Goal: Task Accomplishment & Management: Manage account settings

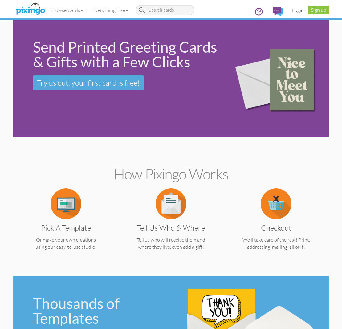
click at [299, 13] on link "Login" at bounding box center [298, 9] width 21 height 15
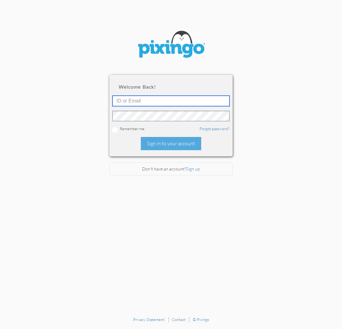
type input "[EMAIL_ADDRESS][DOMAIN_NAME]"
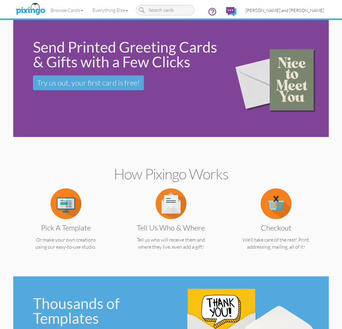
click at [297, 14] on link "[PERSON_NAME] and [PERSON_NAME]" at bounding box center [285, 10] width 88 height 16
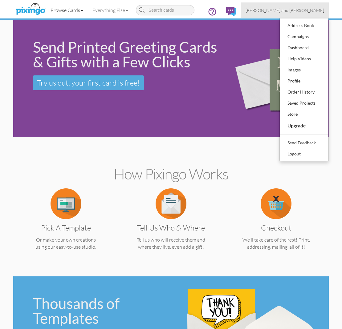
click at [69, 7] on link "Browse Cards" at bounding box center [67, 9] width 42 height 15
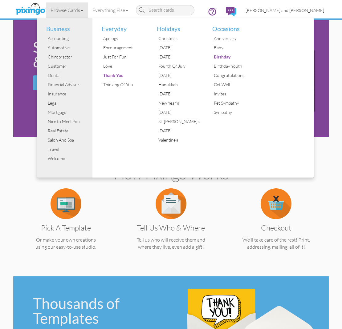
click at [301, 10] on span "[PERSON_NAME] and [PERSON_NAME]" at bounding box center [285, 10] width 79 height 5
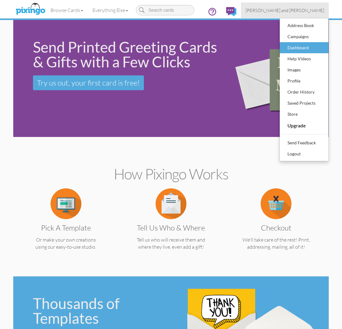
click at [300, 43] on div "Dashboard" at bounding box center [304, 47] width 36 height 9
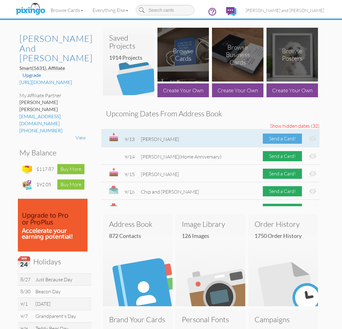
click at [289, 137] on div "Send a Card!" at bounding box center [282, 139] width 39 height 10
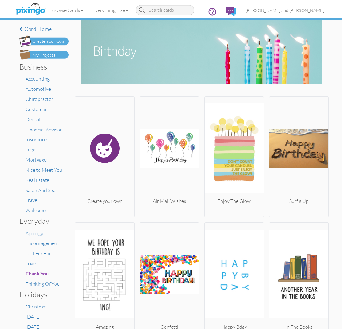
click at [51, 55] on div "My Projects" at bounding box center [43, 55] width 23 height 6
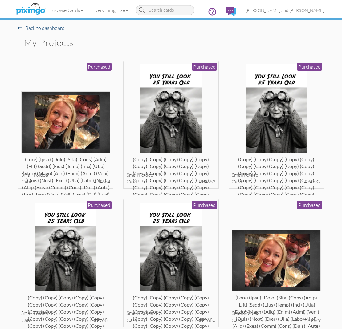
click at [46, 29] on link "Back to dashboard" at bounding box center [41, 28] width 47 height 6
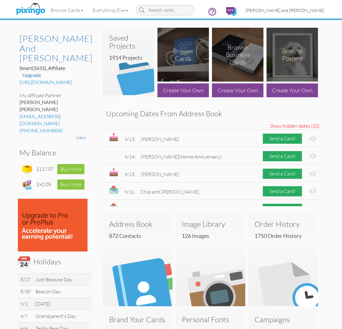
click at [303, 11] on span "[PERSON_NAME] and [PERSON_NAME]" at bounding box center [285, 10] width 79 height 5
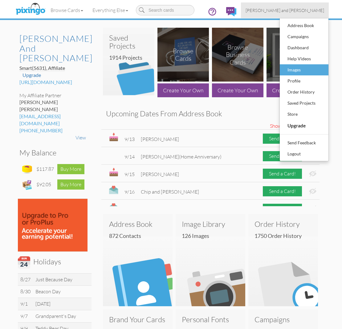
click at [295, 67] on div "Images" at bounding box center [304, 69] width 36 height 9
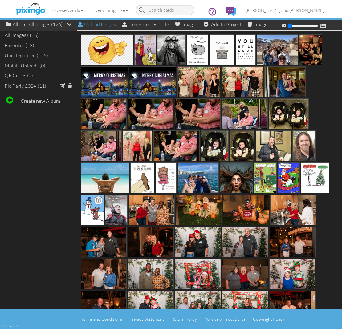
click at [102, 26] on div "Upload Images" at bounding box center [97, 24] width 38 height 9
